Goal: Transaction & Acquisition: Download file/media

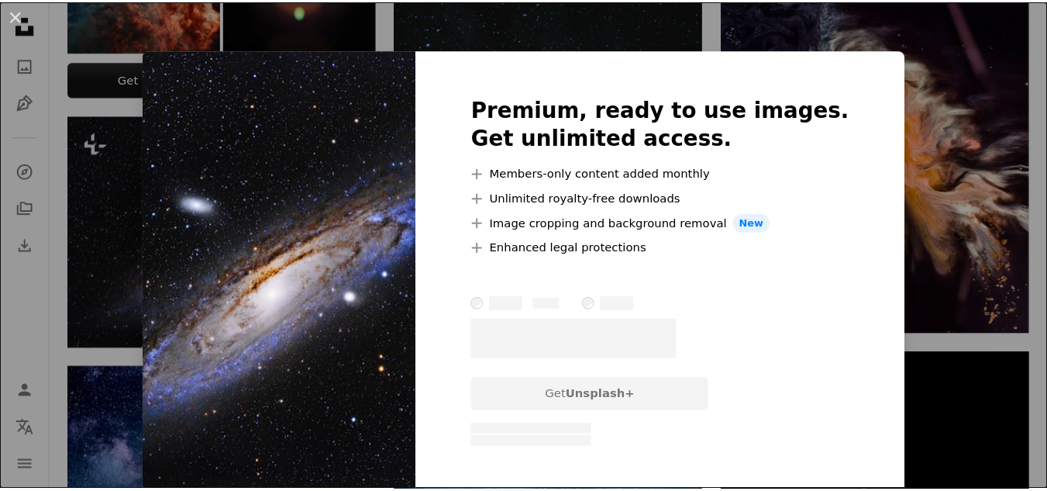
scroll to position [698, 0]
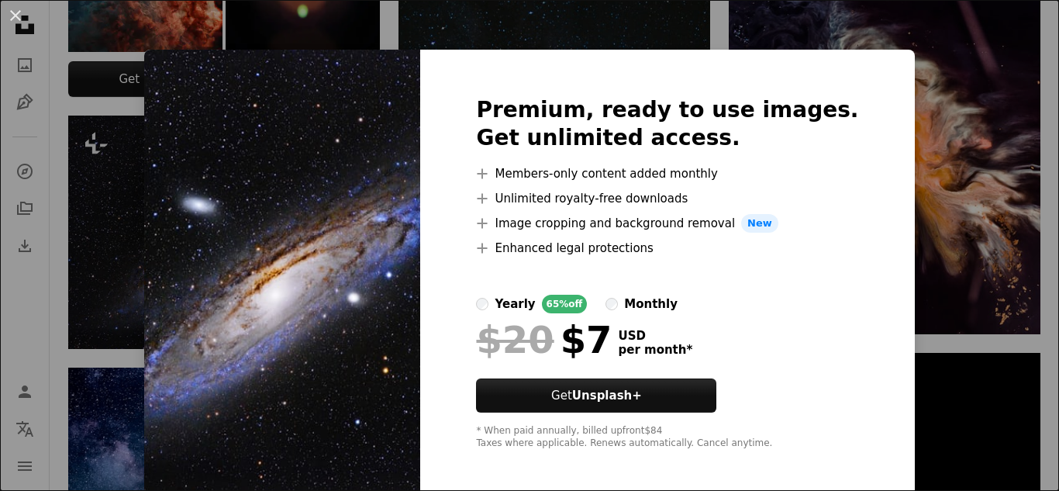
click at [904, 79] on div "An X shape Premium, ready to use images. Get unlimited access. A plus sign Memb…" at bounding box center [529, 245] width 1059 height 491
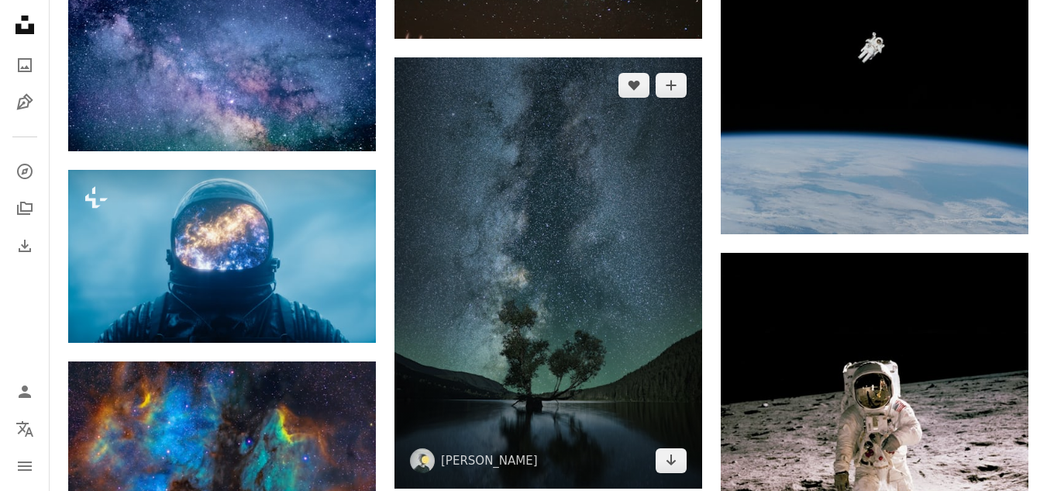
scroll to position [1240, 0]
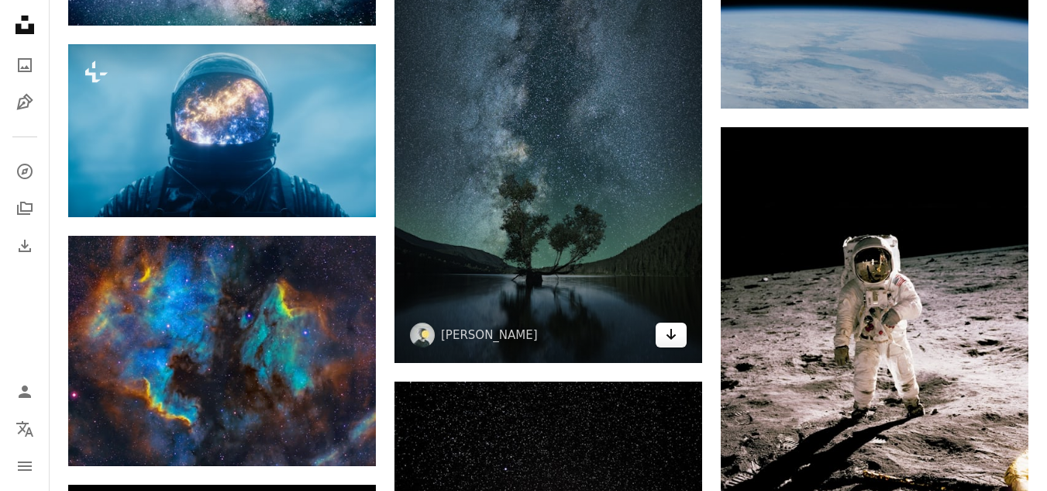
click at [670, 333] on icon "Arrow pointing down" at bounding box center [671, 334] width 12 height 19
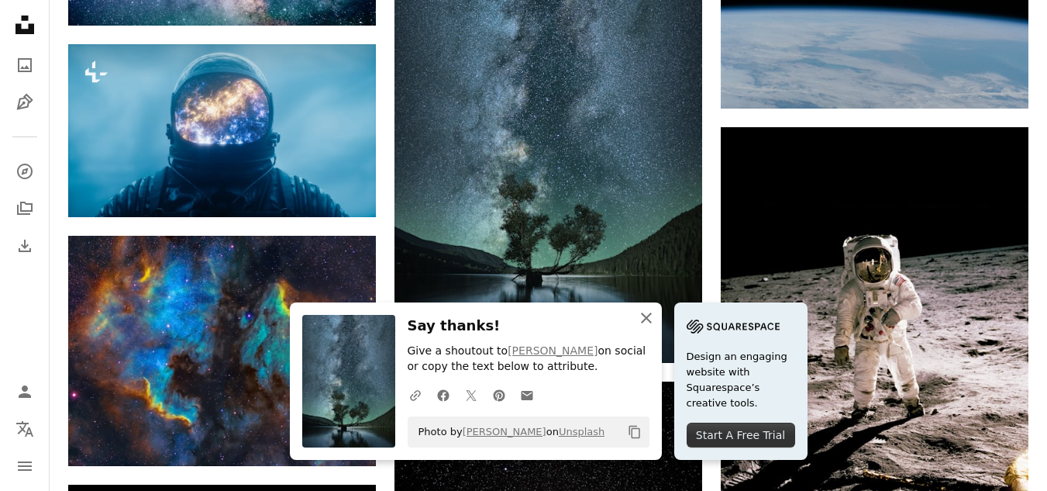
click at [654, 317] on icon "An X shape" at bounding box center [646, 318] width 19 height 19
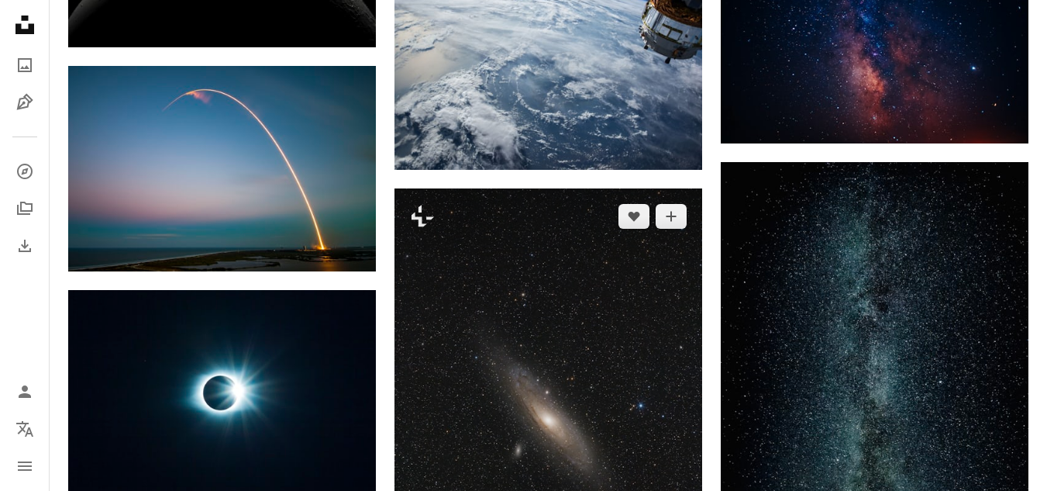
scroll to position [1861, 0]
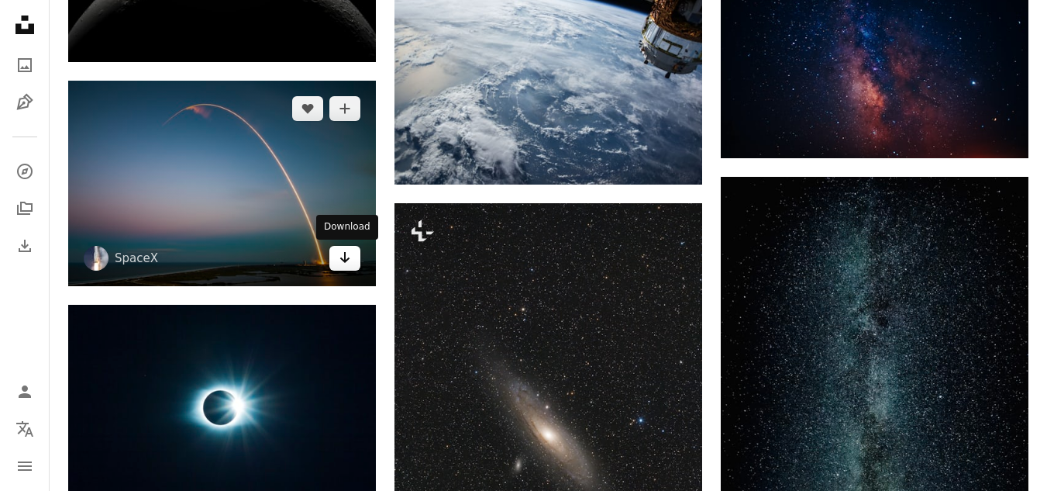
click at [341, 262] on icon "Arrow pointing down" at bounding box center [345, 257] width 12 height 19
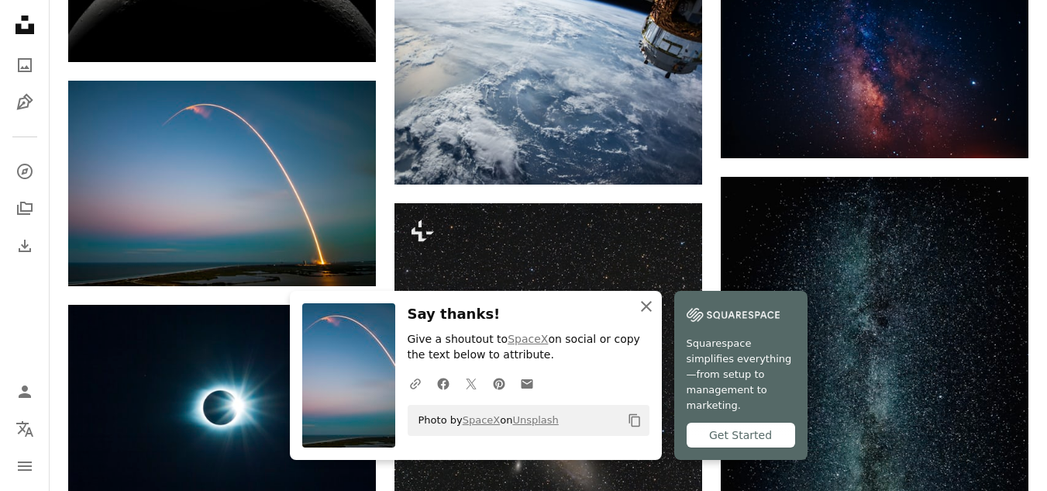
click at [644, 316] on icon "An X shape" at bounding box center [646, 306] width 19 height 19
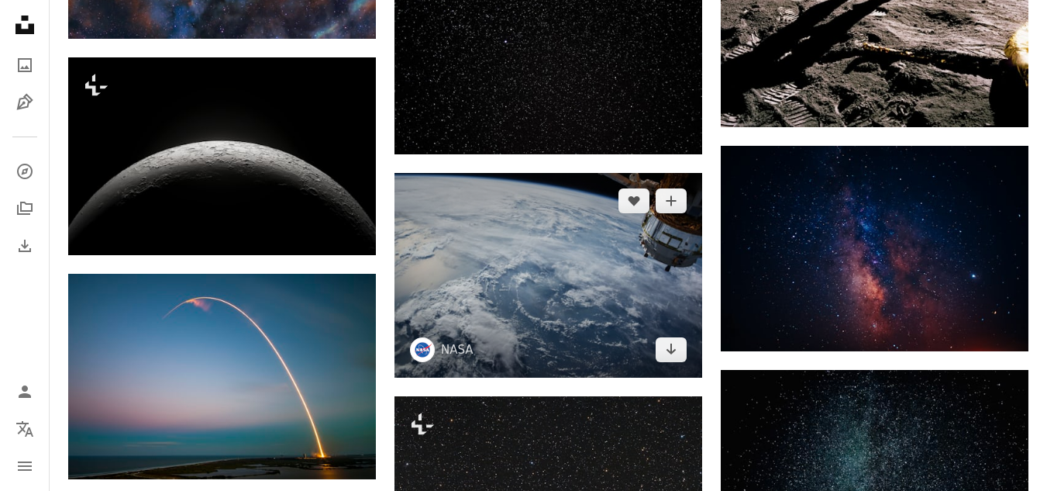
scroll to position [1585, 0]
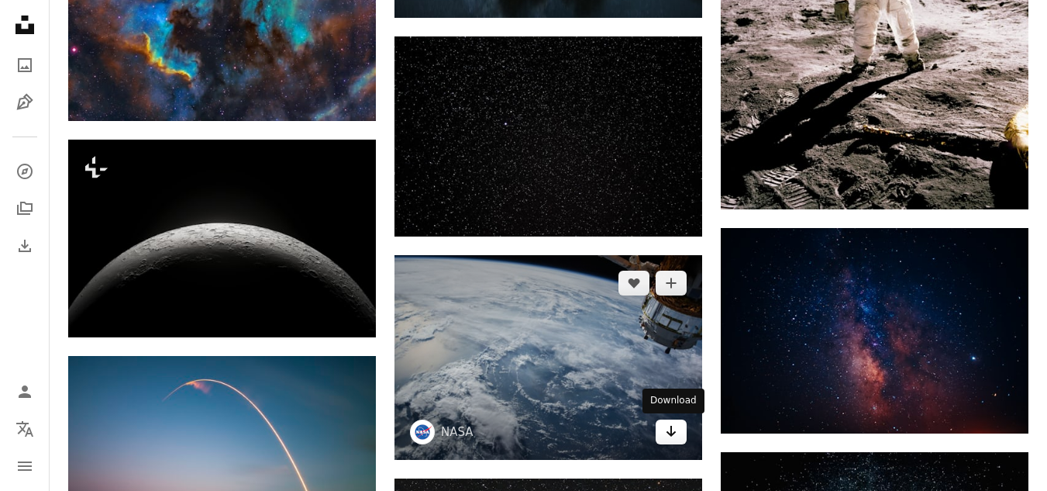
click at [674, 430] on icon "Arrow pointing down" at bounding box center [671, 431] width 12 height 19
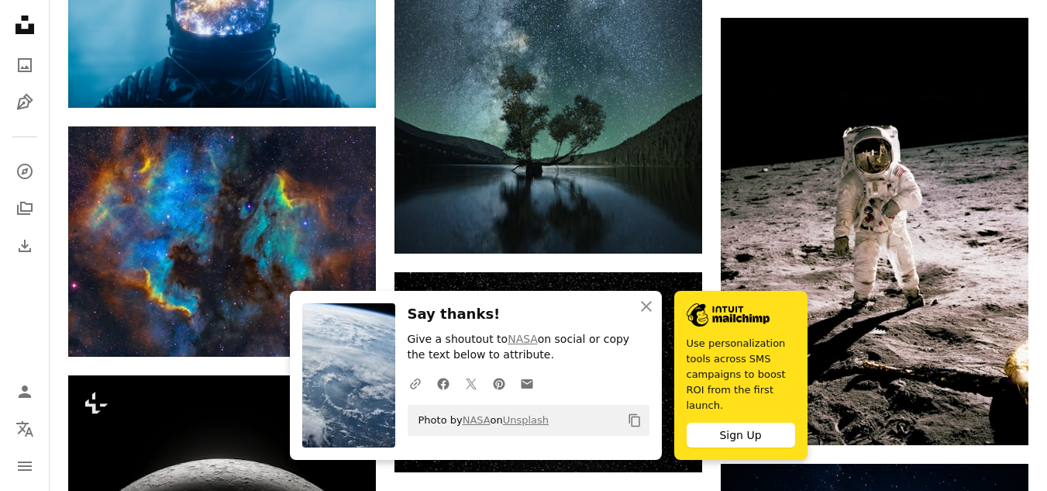
scroll to position [1275, 0]
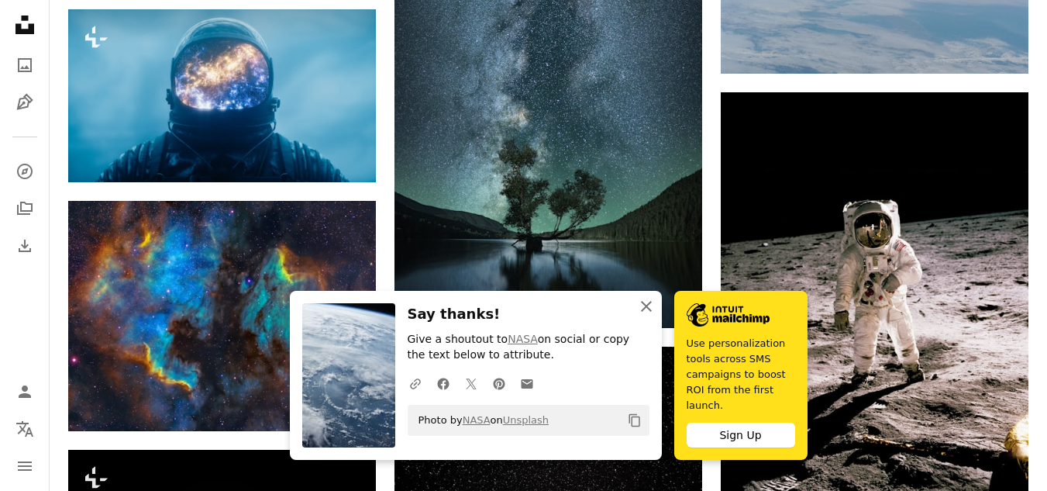
click at [646, 309] on icon "An X shape" at bounding box center [646, 306] width 19 height 19
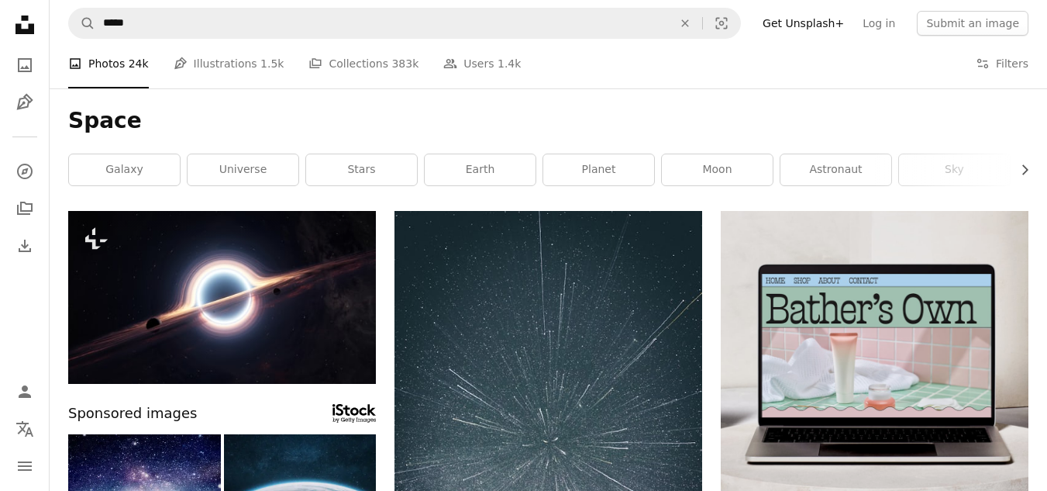
scroll to position [0, 0]
